Goal: Information Seeking & Learning: Understand process/instructions

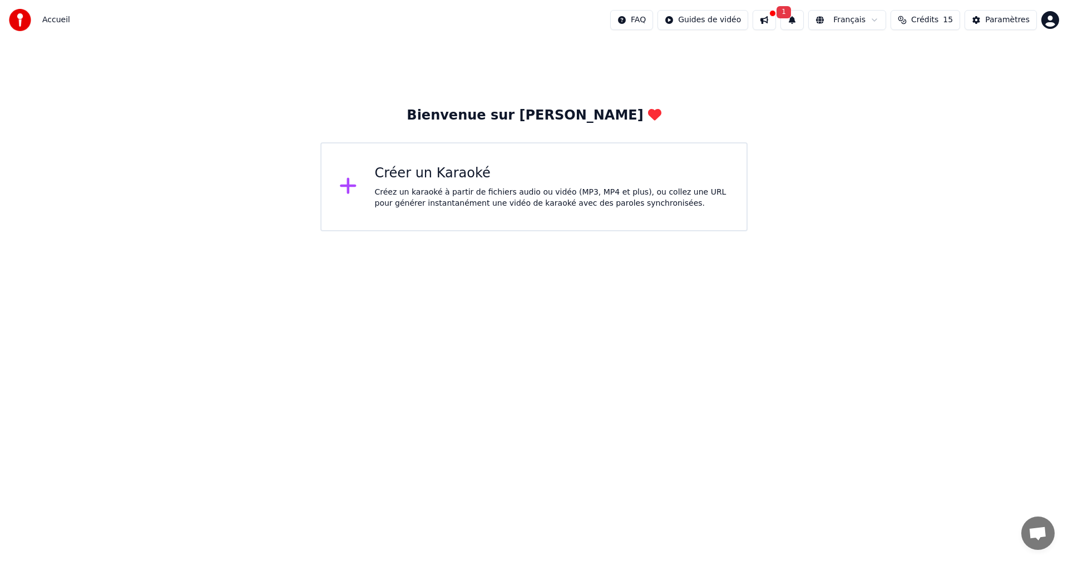
click at [446, 177] on div "Créer un Karaoké" at bounding box center [552, 174] width 354 height 18
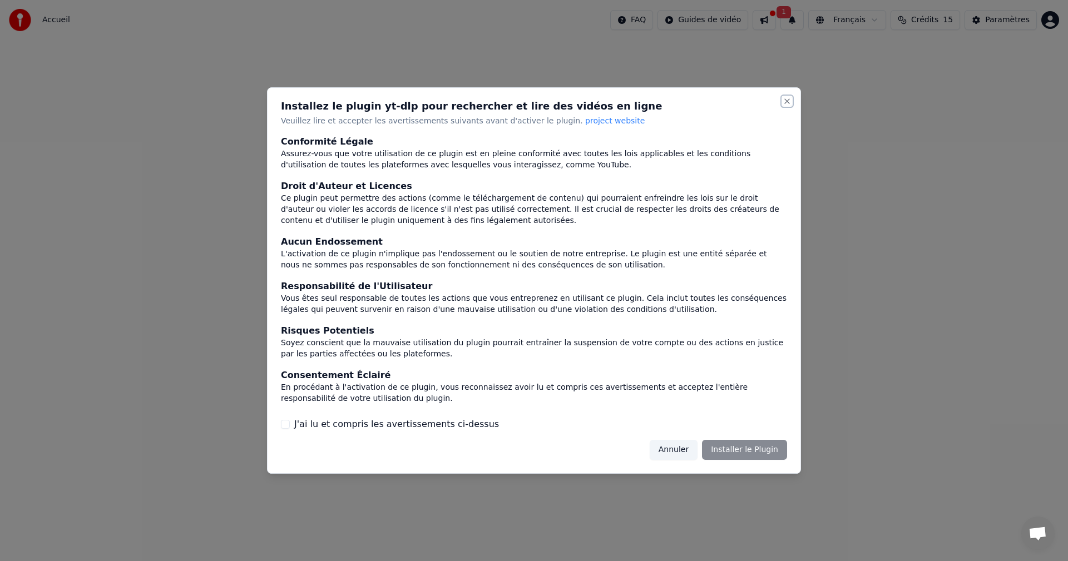
click at [784, 102] on button "Close" at bounding box center [786, 101] width 9 height 9
click at [679, 450] on button "Annuler" at bounding box center [673, 450] width 48 height 20
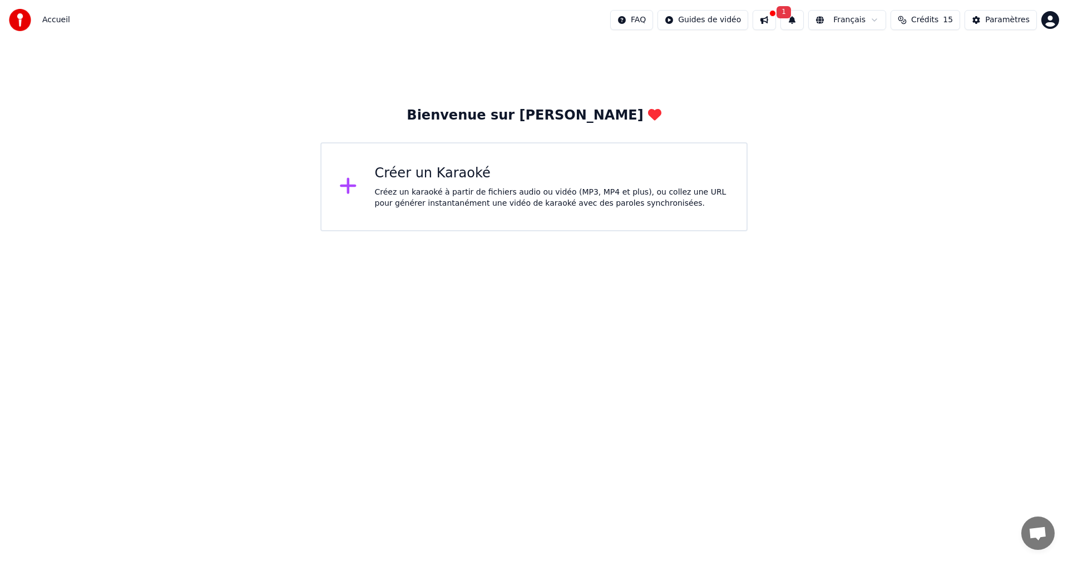
click at [1035, 532] on span "Ouvrir le chat" at bounding box center [1037, 535] width 18 height 16
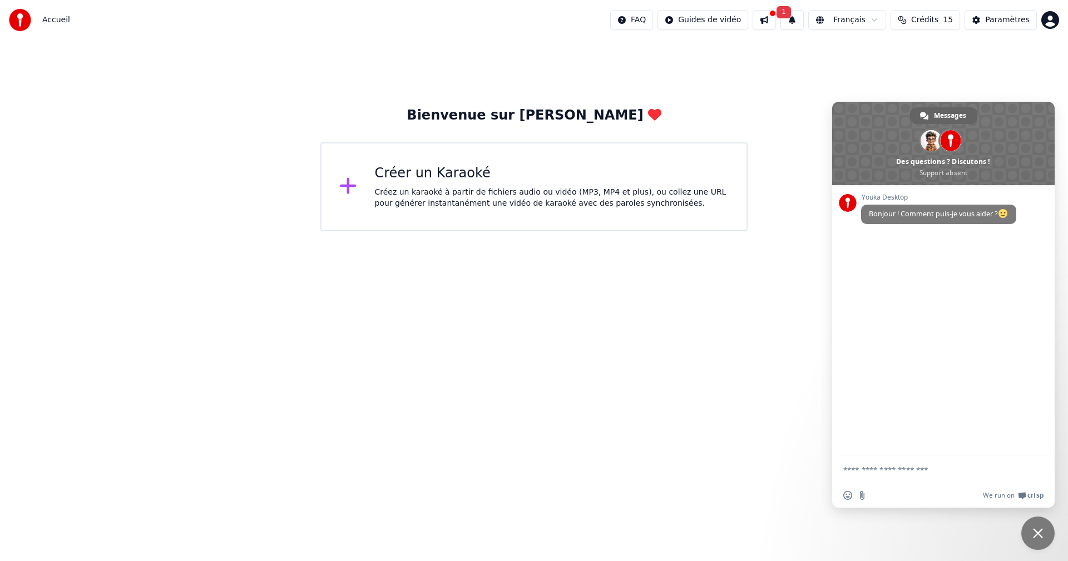
click at [687, 231] on html "Accueil FAQ Guides de vidéo 1 Français Crédits 15 Paramètres Bienvenue sur Youk…" at bounding box center [534, 115] width 1068 height 231
click at [781, 111] on div "Bienvenue sur [PERSON_NAME] un Karaoké Créez un karaoké à partir de fichiers au…" at bounding box center [534, 135] width 1068 height 191
click at [1036, 535] on span "Fermer le chat" at bounding box center [1038, 533] width 10 height 10
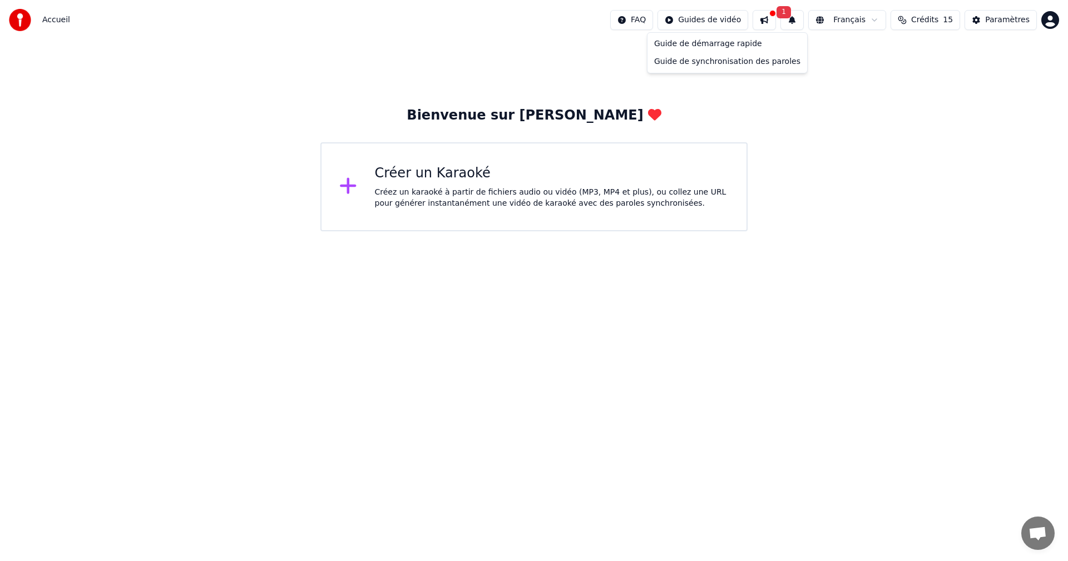
click at [715, 21] on html "Accueil FAQ Guides de vidéo 1 Français Crédits 15 Paramètres Bienvenue sur Youk…" at bounding box center [534, 115] width 1068 height 231
click at [725, 65] on div "Guide de synchronisation des paroles" at bounding box center [726, 62] width 155 height 18
